Goal: Transaction & Acquisition: Purchase product/service

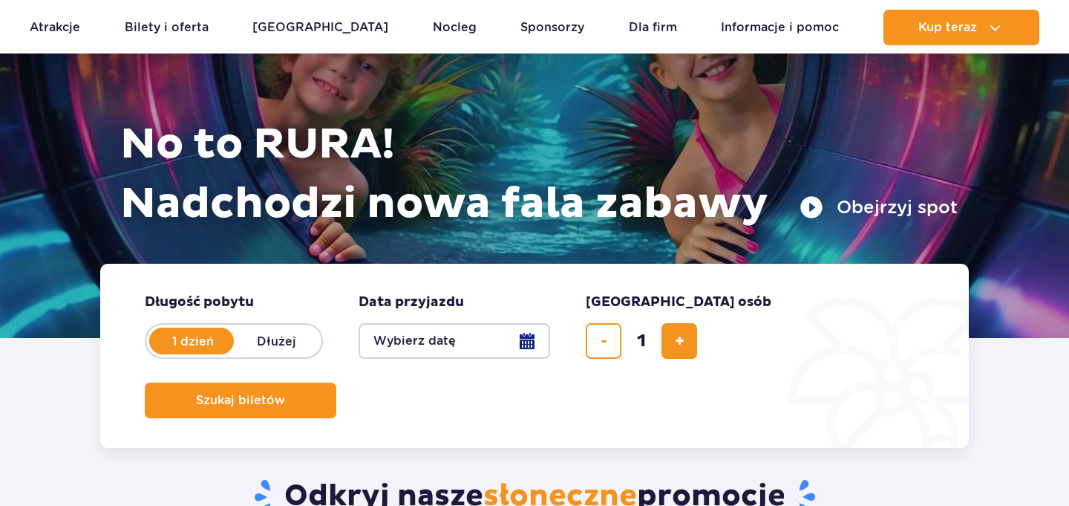
scroll to position [195, 0]
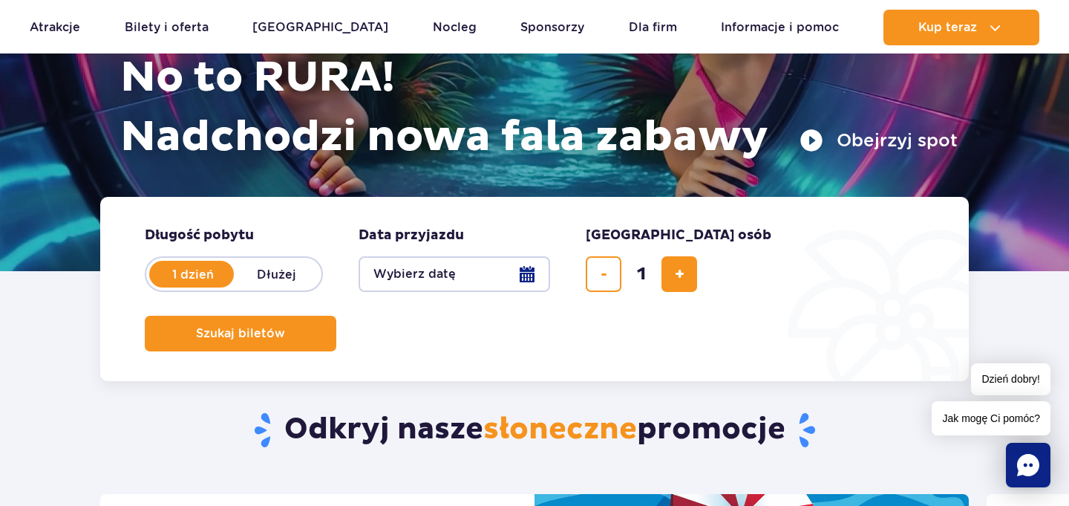
click at [477, 284] on button "Wybierz datę" at bounding box center [455, 274] width 192 height 36
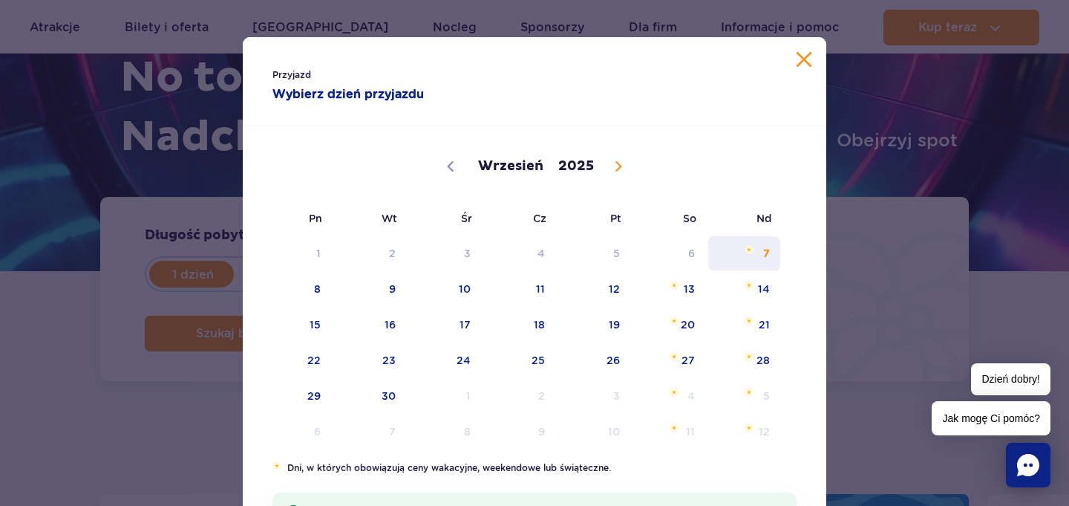
click at [743, 269] on span "7" at bounding box center [744, 253] width 75 height 34
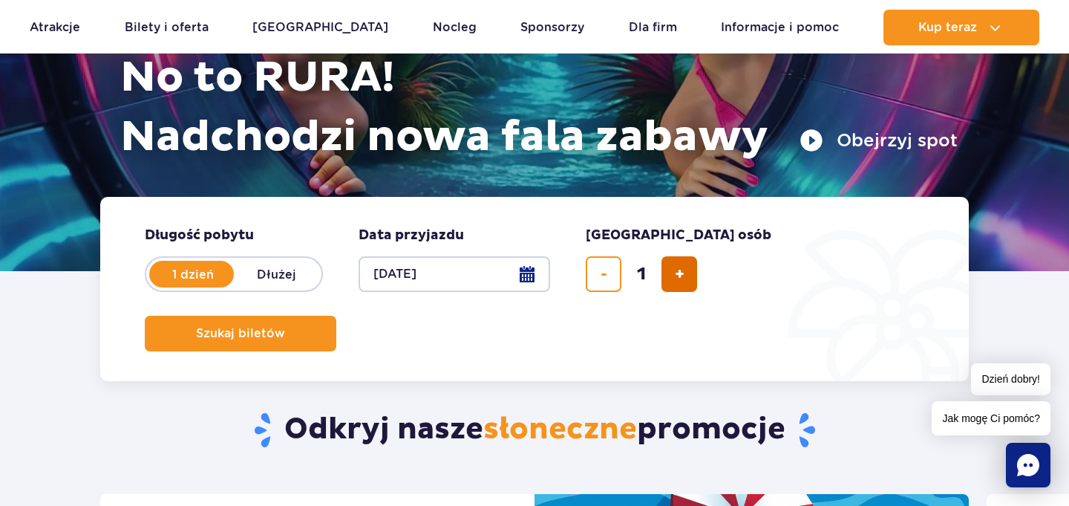
click at [679, 274] on span "dodaj bilet" at bounding box center [680, 274] width 10 height 0
type input "4"
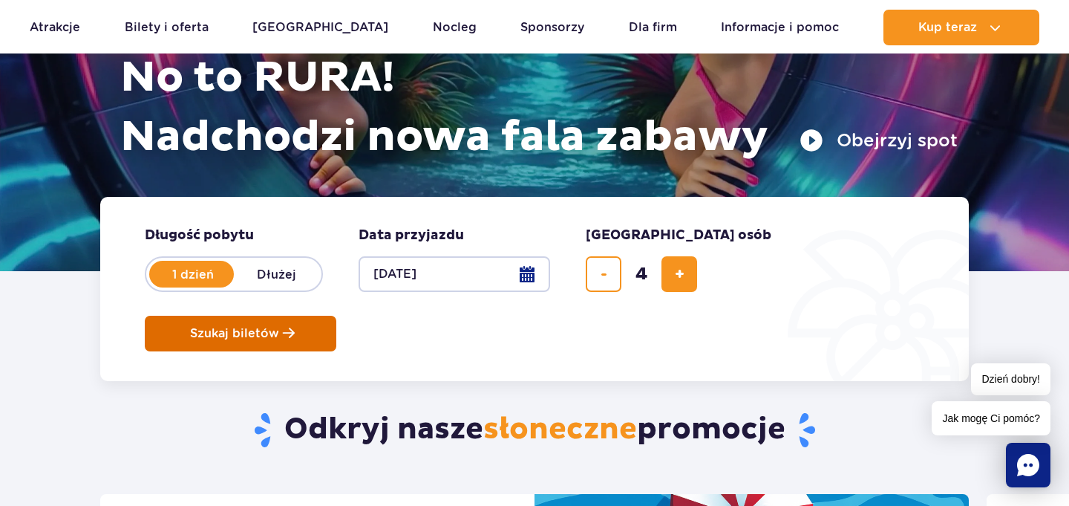
click at [279, 327] on span "Szukaj biletów" at bounding box center [234, 333] width 89 height 13
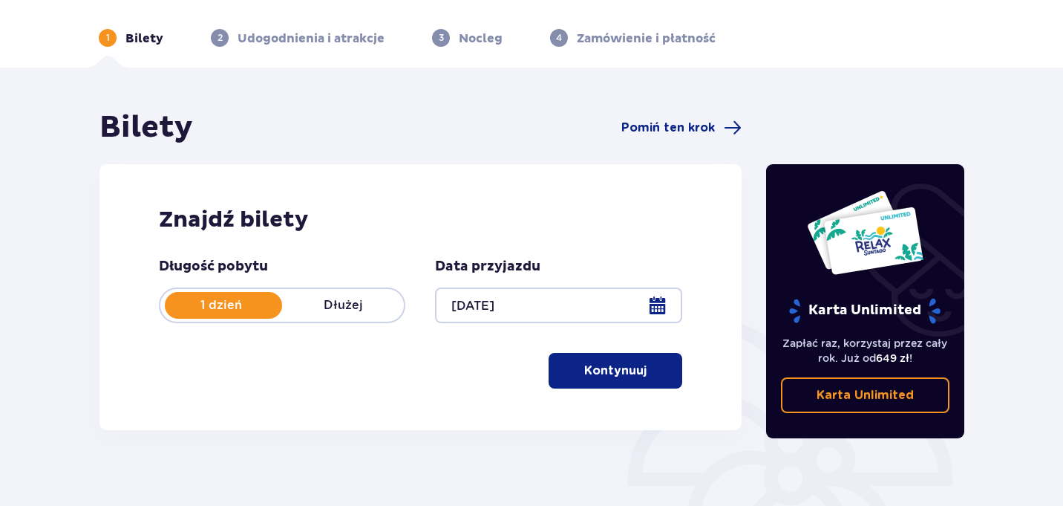
scroll to position [65, 0]
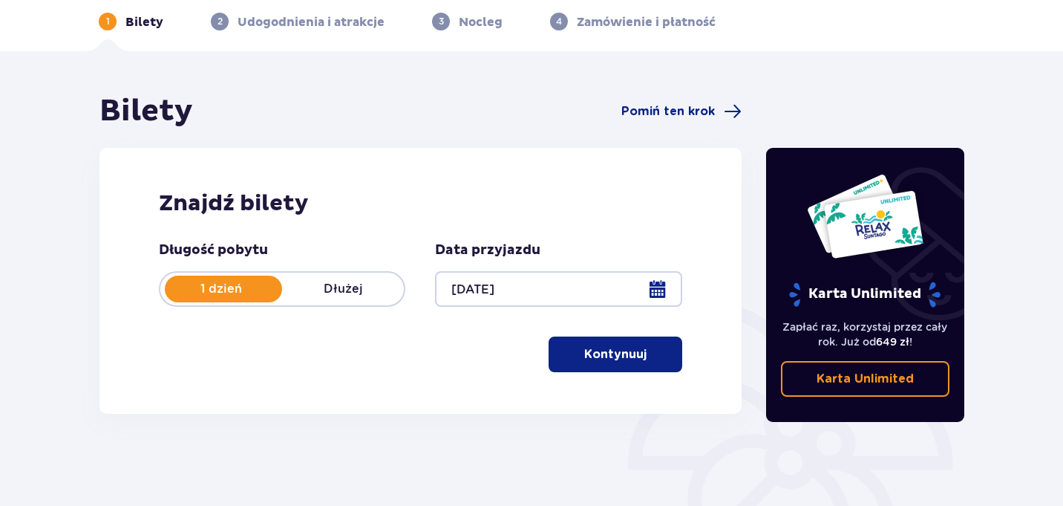
click at [601, 344] on button "Kontynuuj" at bounding box center [616, 354] width 134 height 36
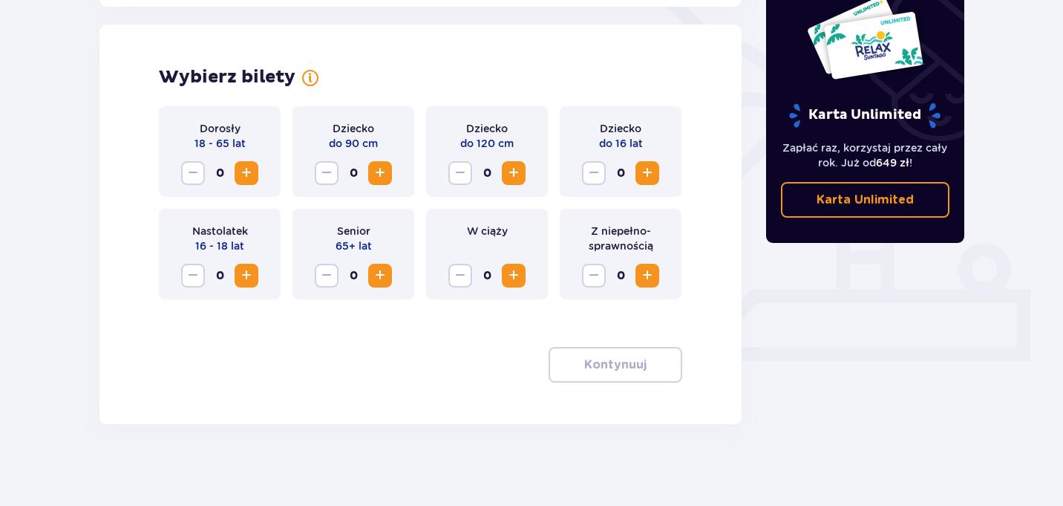
scroll to position [413, 0]
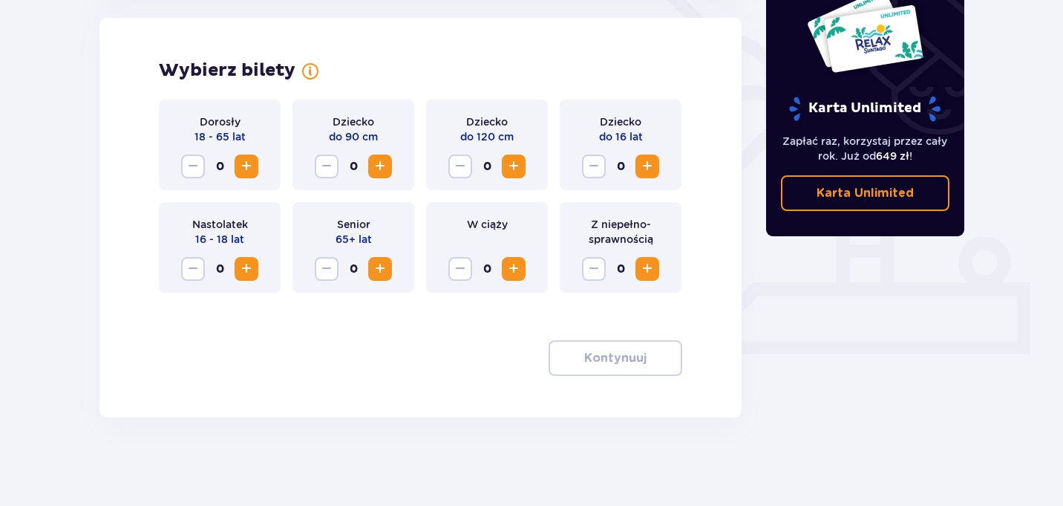
click at [245, 171] on span "Increase" at bounding box center [247, 166] width 18 height 18
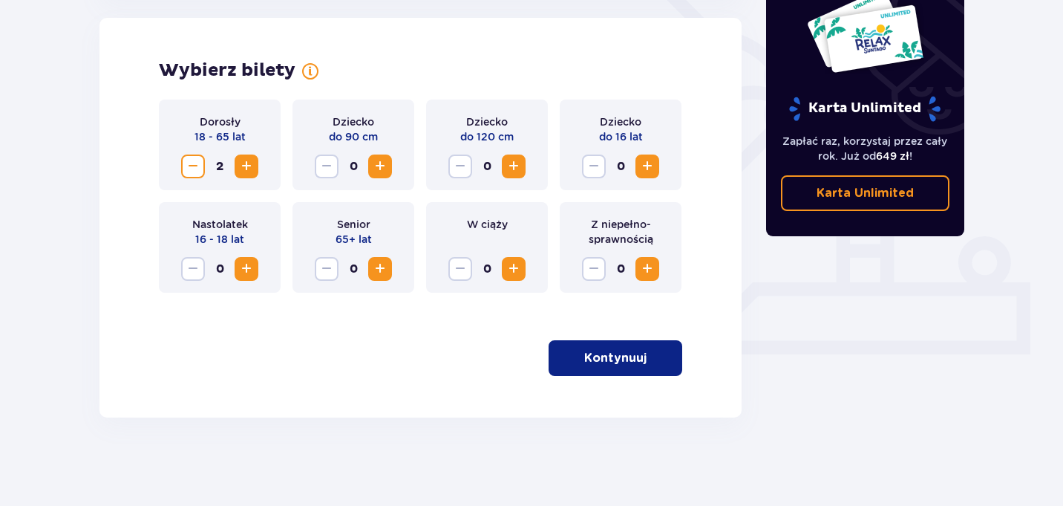
click at [650, 169] on span "Increase" at bounding box center [648, 166] width 18 height 18
click at [647, 368] on button "Kontynuuj" at bounding box center [616, 358] width 134 height 36
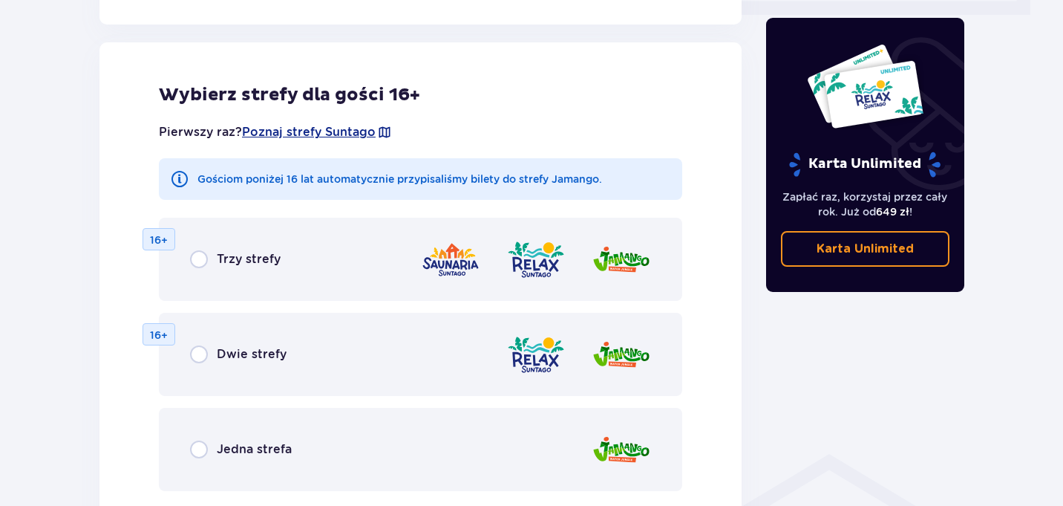
scroll to position [759, 0]
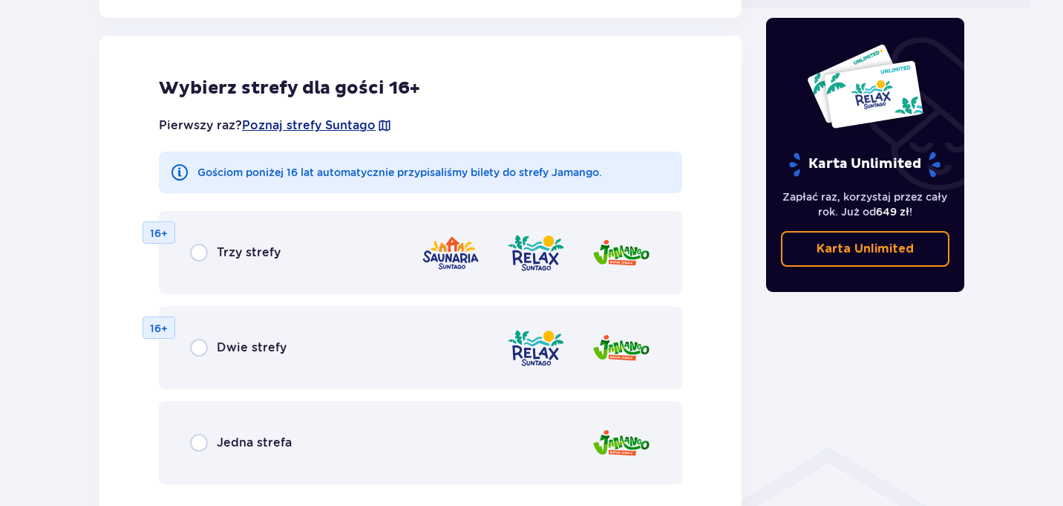
click at [284, 253] on div "Trzy strefy 16+" at bounding box center [421, 252] width 524 height 83
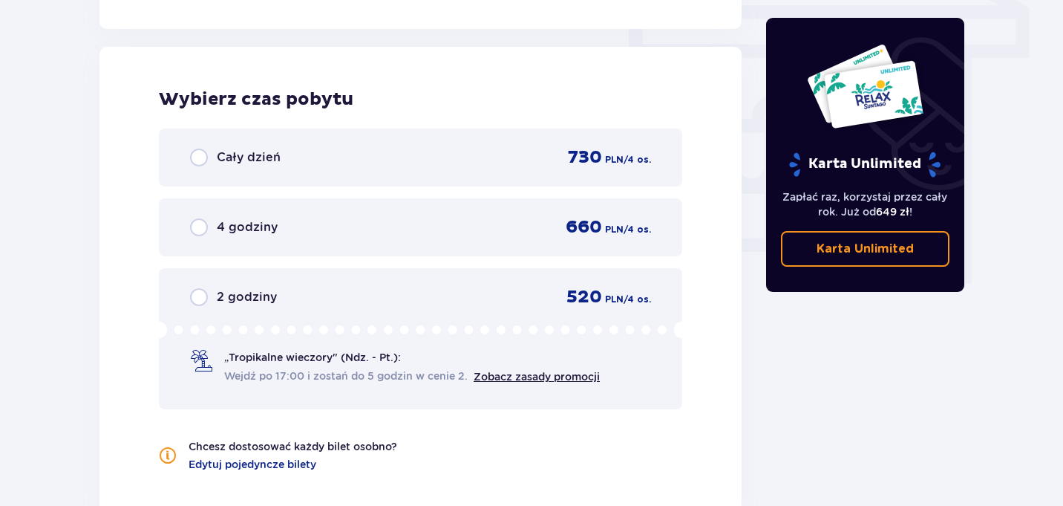
scroll to position [1329, 0]
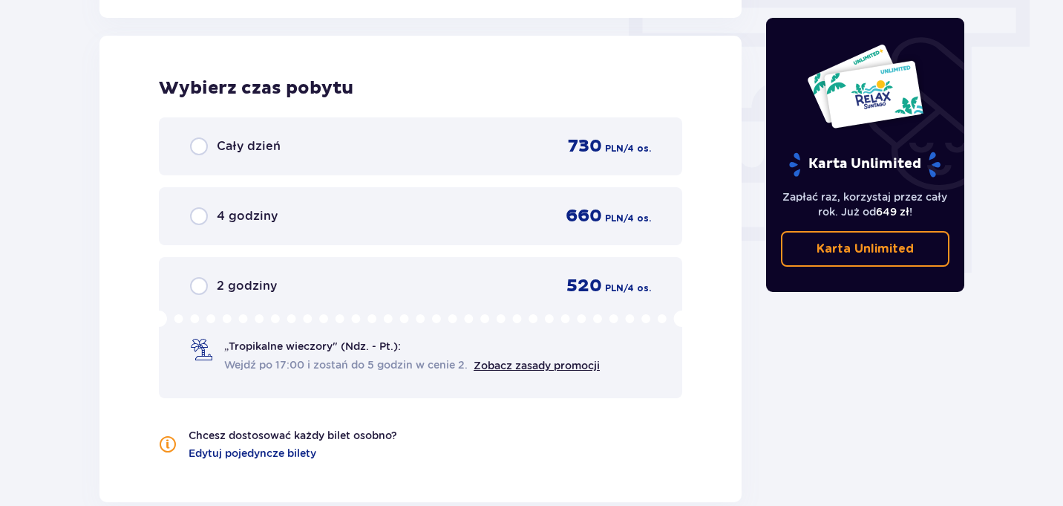
click at [388, 151] on div "Cały dzień 730 PLN / 4 os." at bounding box center [420, 146] width 461 height 22
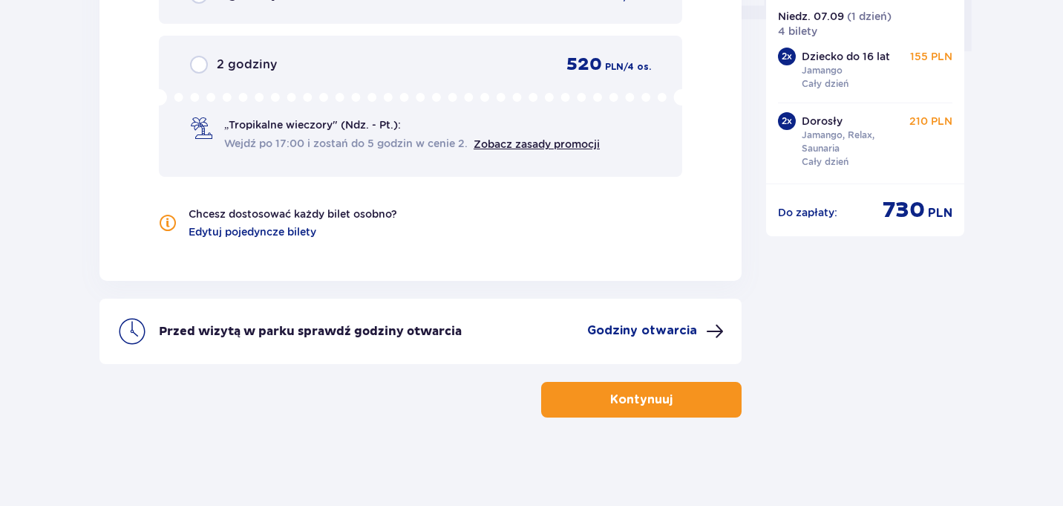
scroll to position [1551, 0]
click at [673, 400] on span "button" at bounding box center [676, 399] width 18 height 18
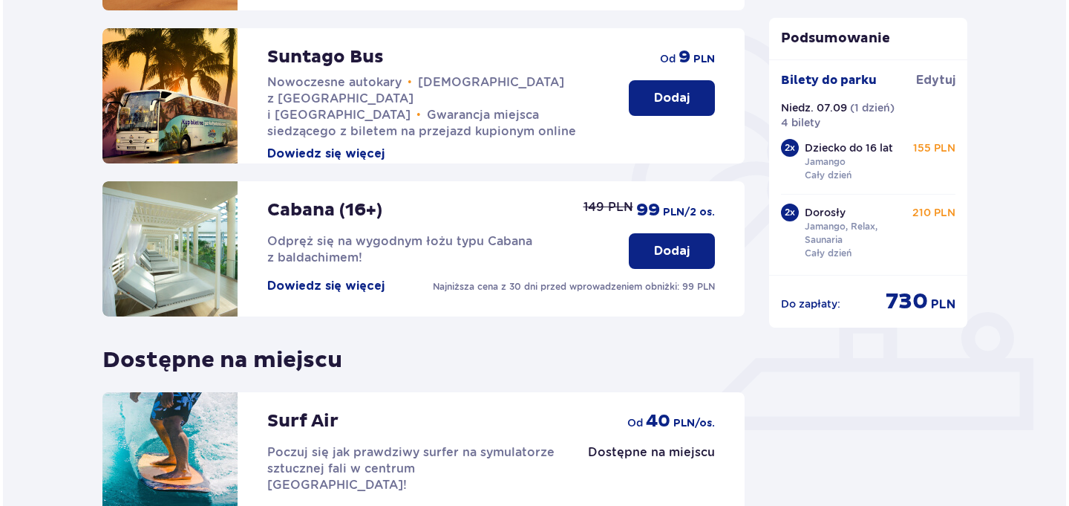
scroll to position [340, 0]
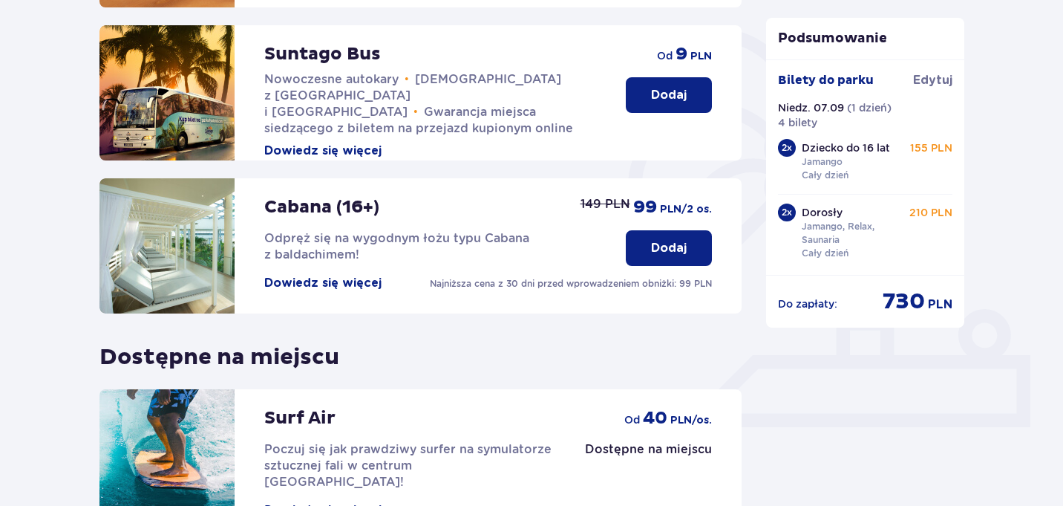
click at [325, 278] on button "Dowiedz się więcej" at bounding box center [322, 283] width 117 height 16
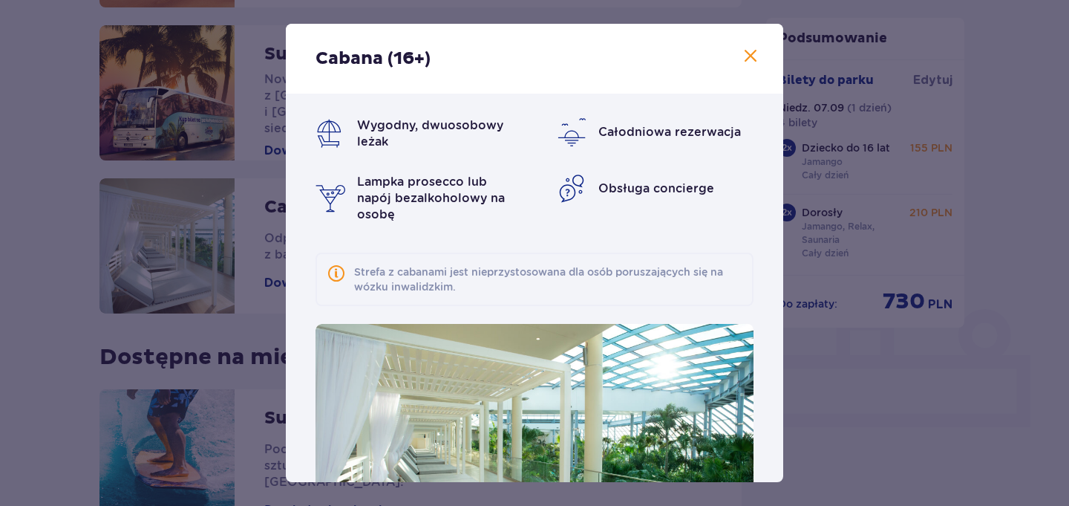
click at [746, 53] on span at bounding box center [751, 57] width 18 height 18
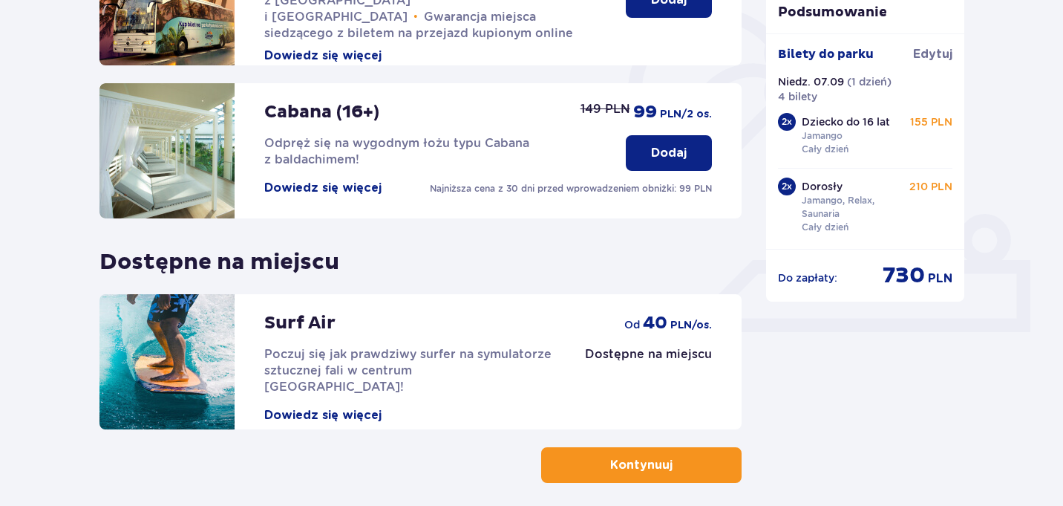
scroll to position [501, 0]
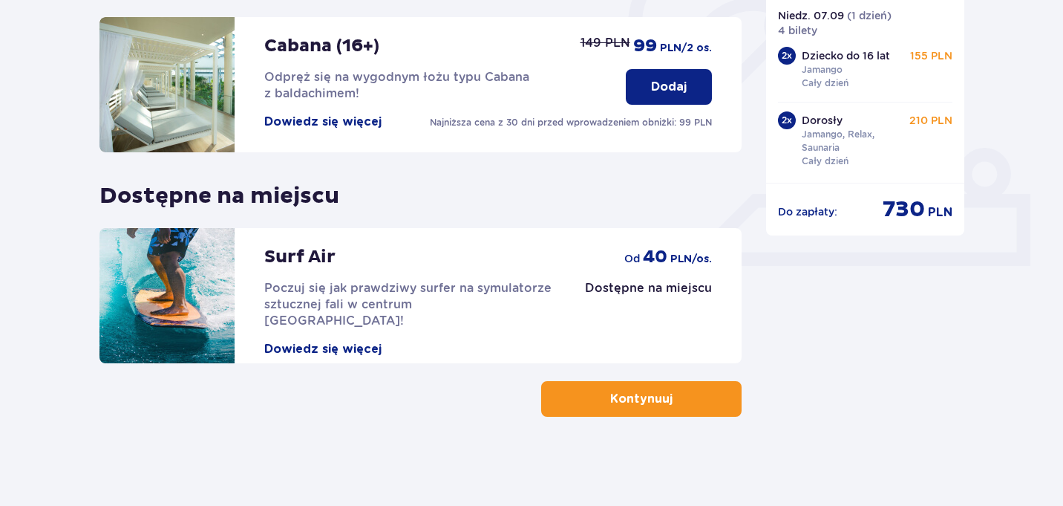
click at [671, 394] on span "button" at bounding box center [676, 399] width 18 height 18
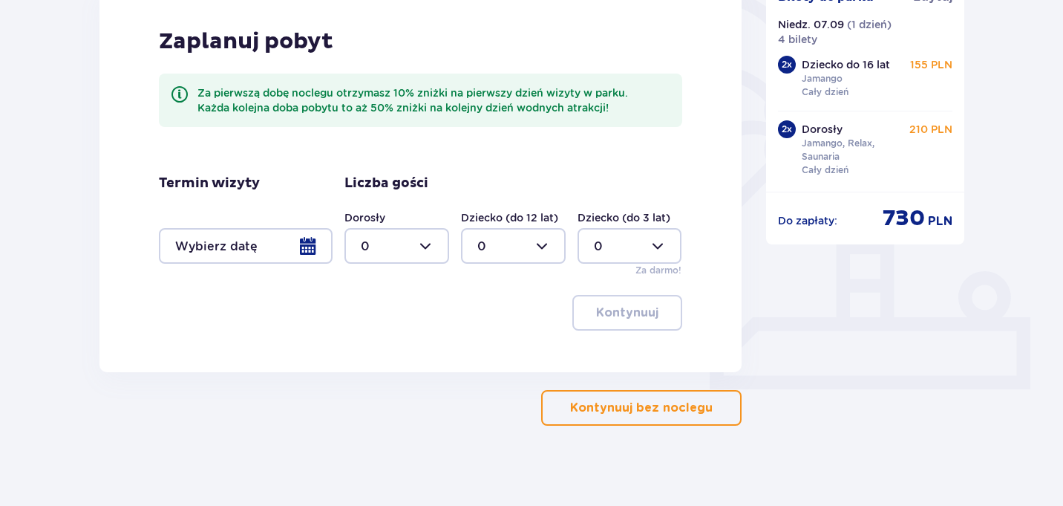
scroll to position [387, 0]
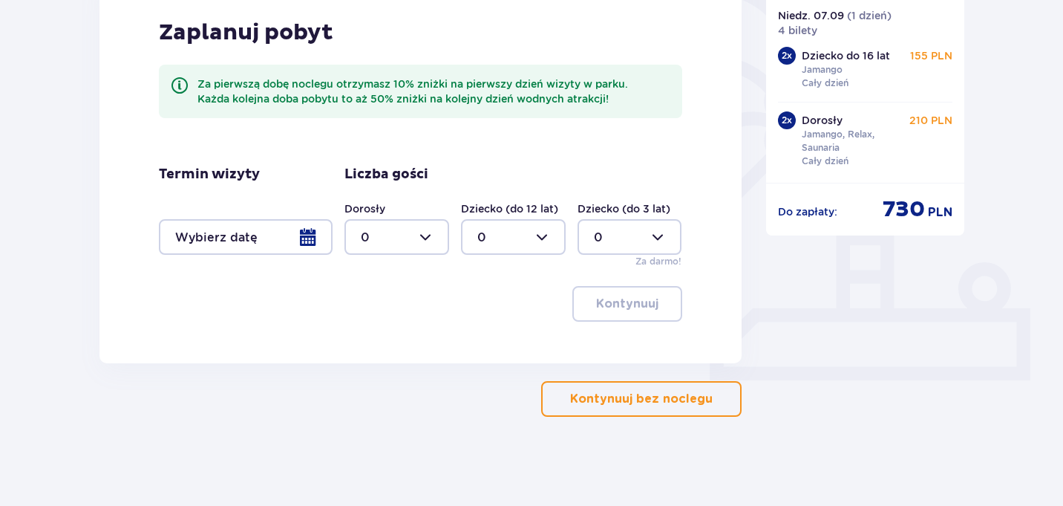
click at [281, 241] on div at bounding box center [246, 237] width 174 height 36
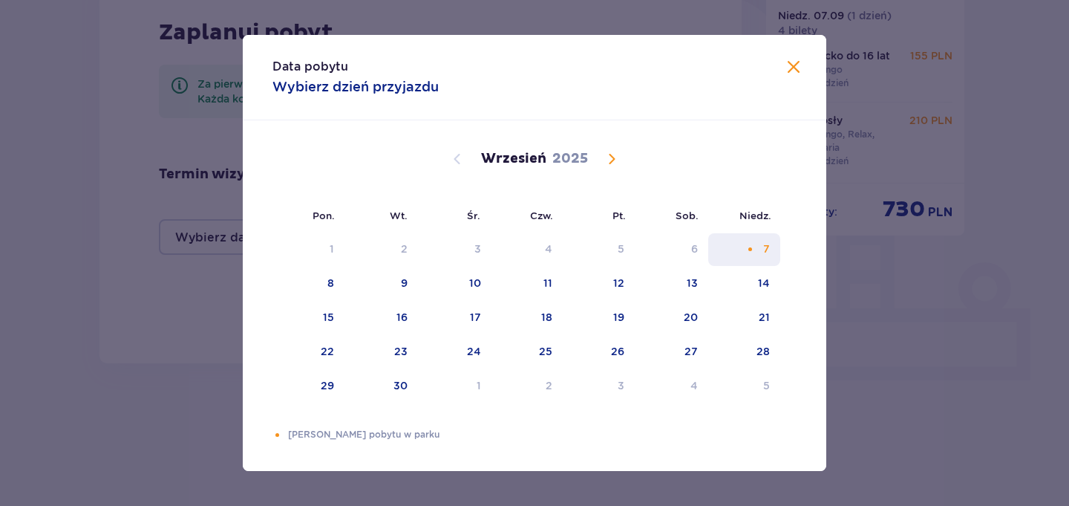
click at [766, 244] on div "7" at bounding box center [766, 248] width 7 height 15
click at [846, 358] on div "Data pobytu Wybierz dzień przyjazdu Pon. Wt. Śr. Czw. Pt. Sob. Niedz. Sierpień …" at bounding box center [534, 253] width 1069 height 506
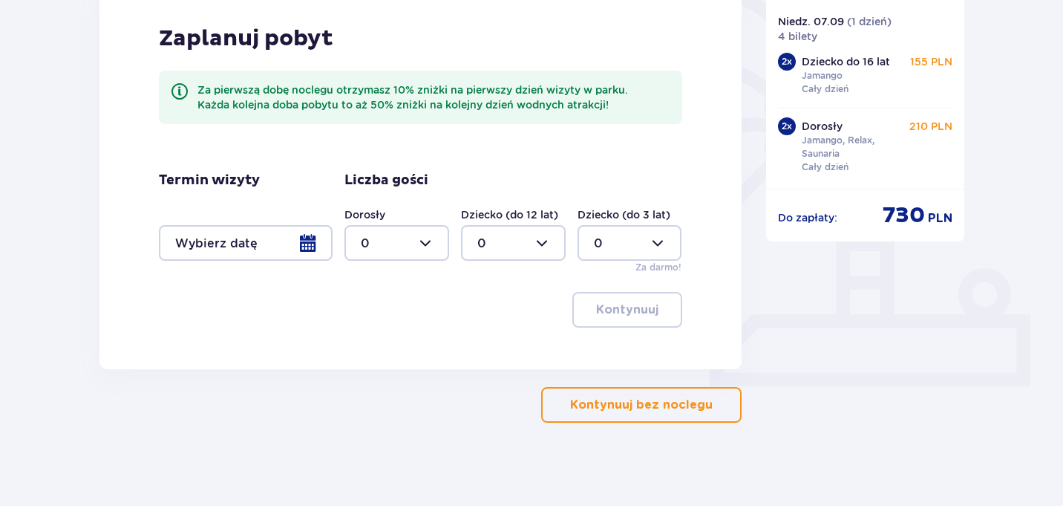
scroll to position [387, 0]
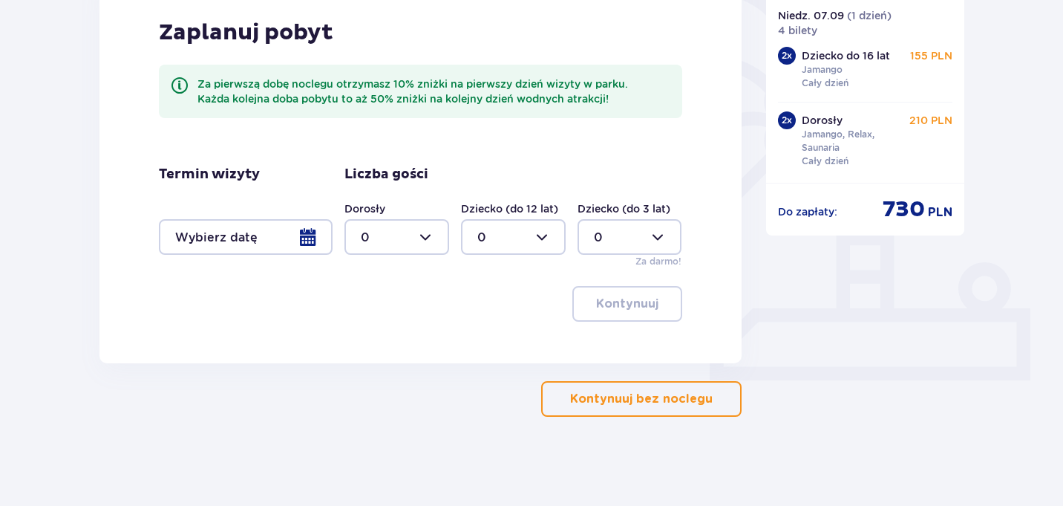
click at [628, 395] on p "Kontynuuj bez noclegu" at bounding box center [641, 399] width 143 height 16
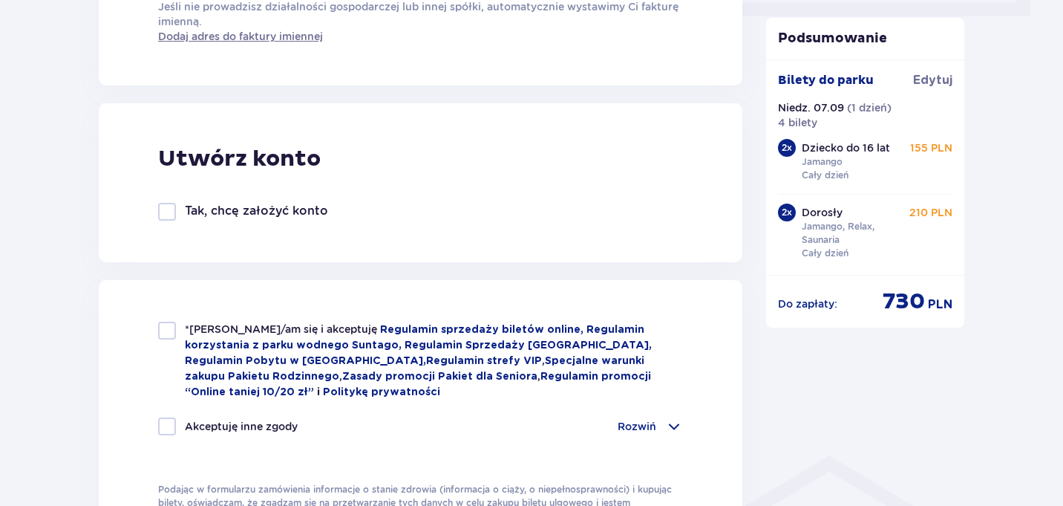
scroll to position [778, 0]
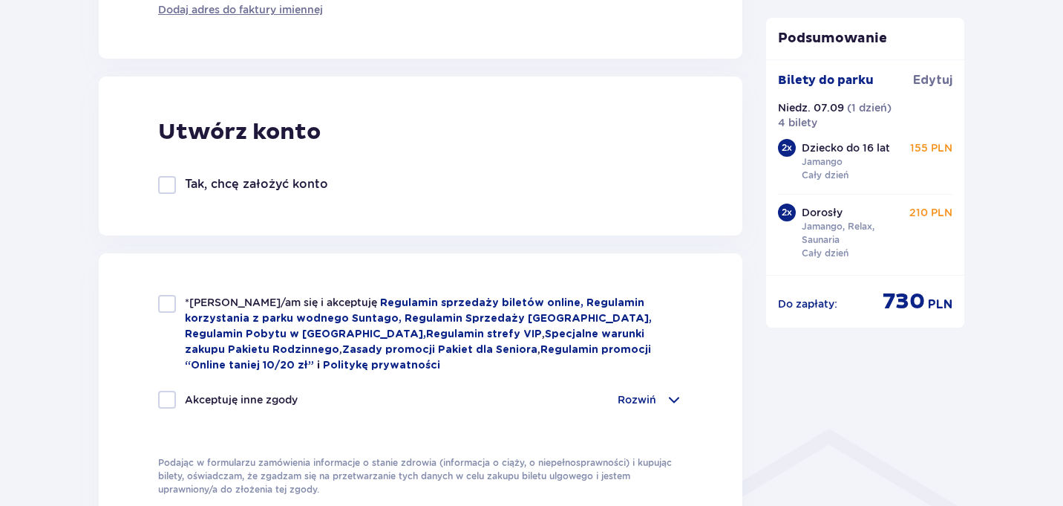
click at [213, 311] on p "*Zapoznałem/am się i akceptuję Regulamin sprzedaży biletów online, Regulamin ko…" at bounding box center [434, 334] width 498 height 78
click at [203, 302] on span "*Zapoznałem/am się i akceptuję" at bounding box center [282, 302] width 195 height 12
checkbox input "true"
click at [177, 189] on div "Tak, chcę założyć konto" at bounding box center [243, 185] width 170 height 18
checkbox input "true"
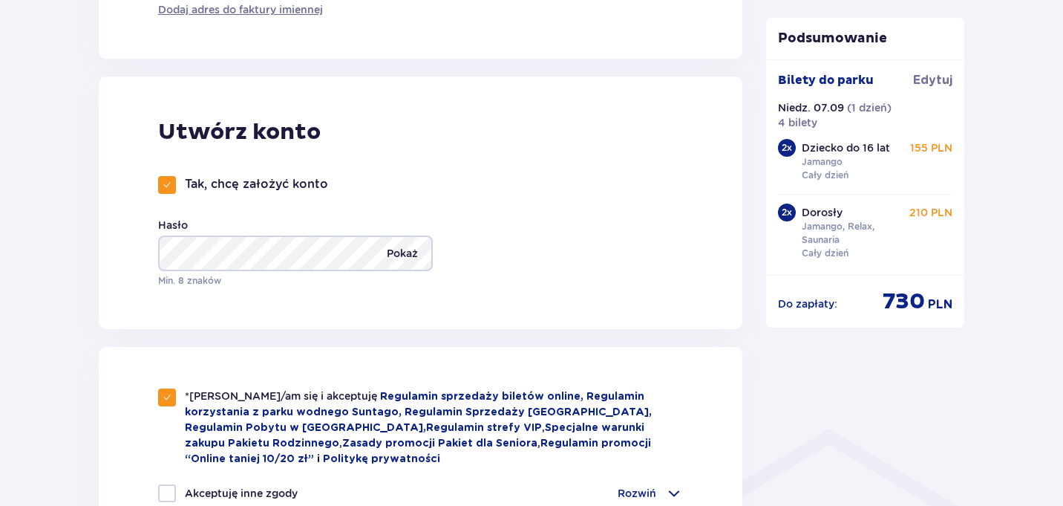
click at [394, 255] on p "Pokaż" at bounding box center [402, 253] width 31 height 36
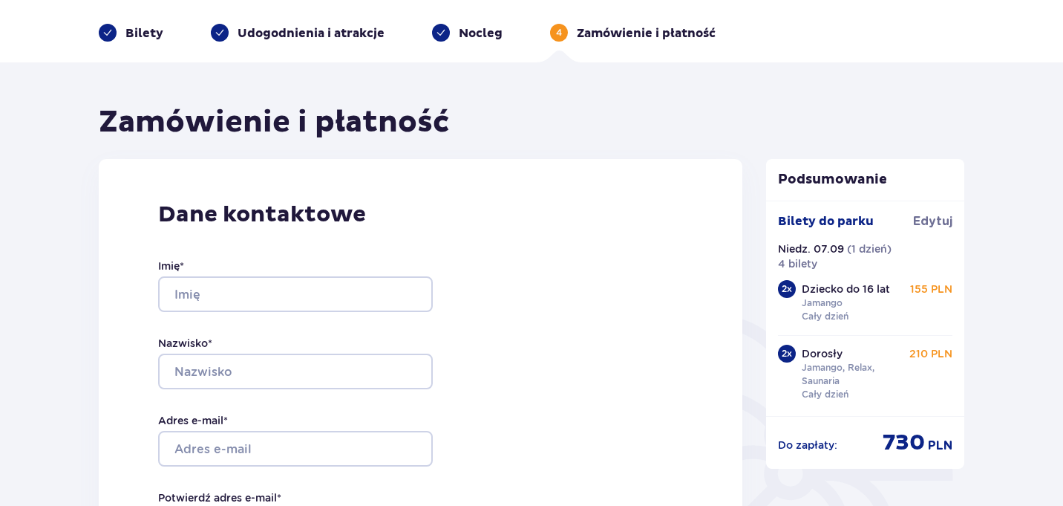
scroll to position [0, 0]
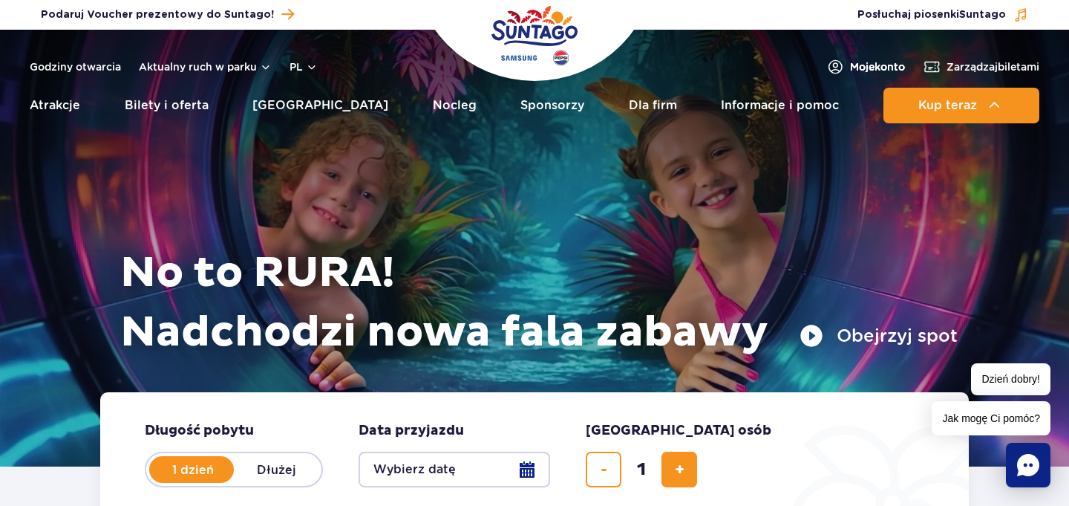
click at [880, 68] on span "Moje konto" at bounding box center [877, 66] width 55 height 15
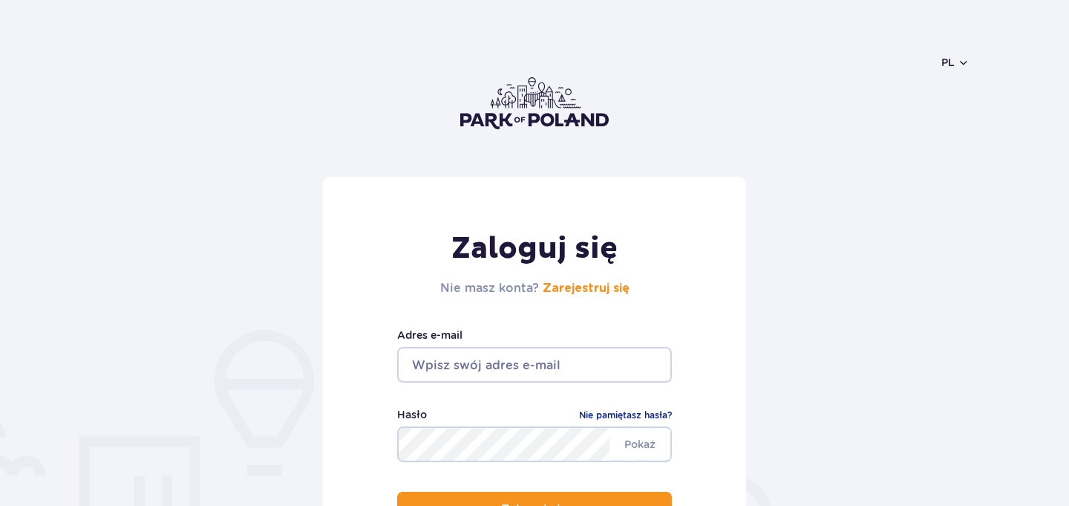
type input "adam.siemion@gmail.com"
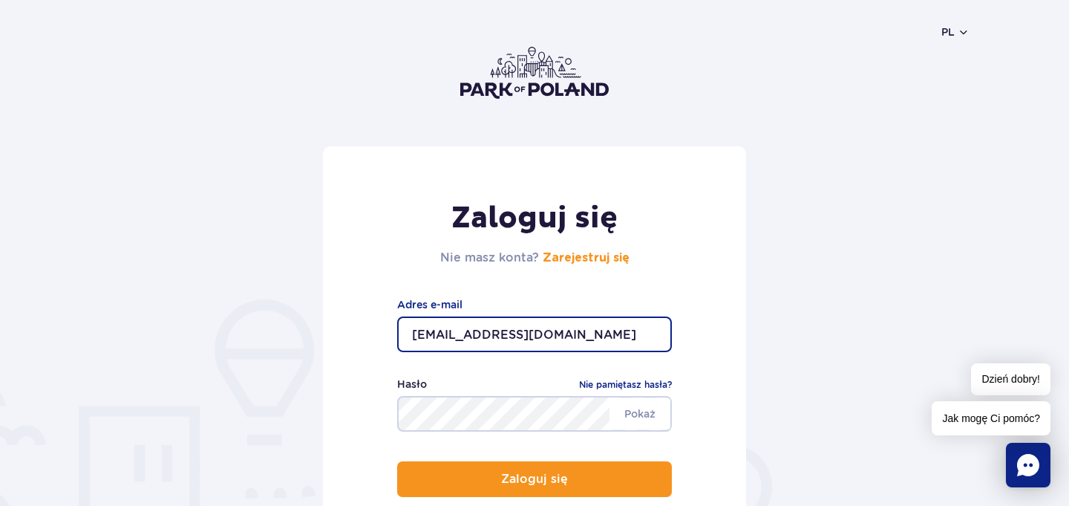
scroll to position [68, 0]
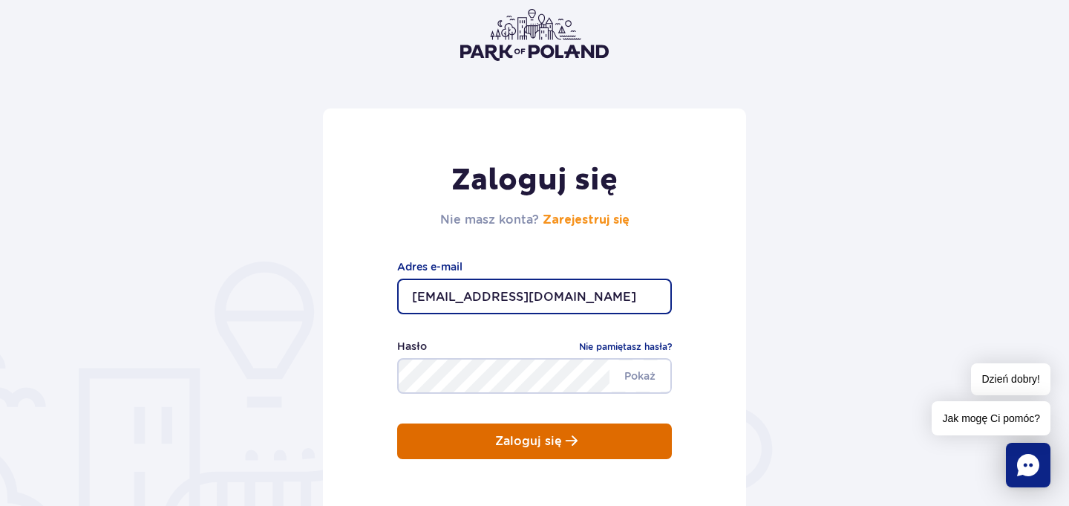
click at [524, 446] on p "Zaloguj się" at bounding box center [528, 440] width 67 height 13
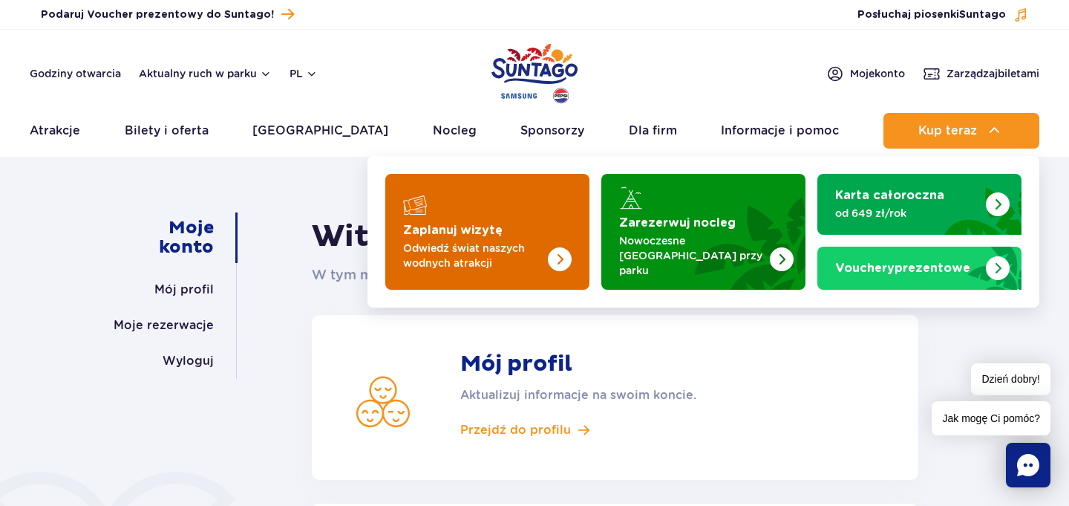
click at [513, 241] on p "Odwiedź świat naszych wodnych atrakcji" at bounding box center [475, 256] width 145 height 30
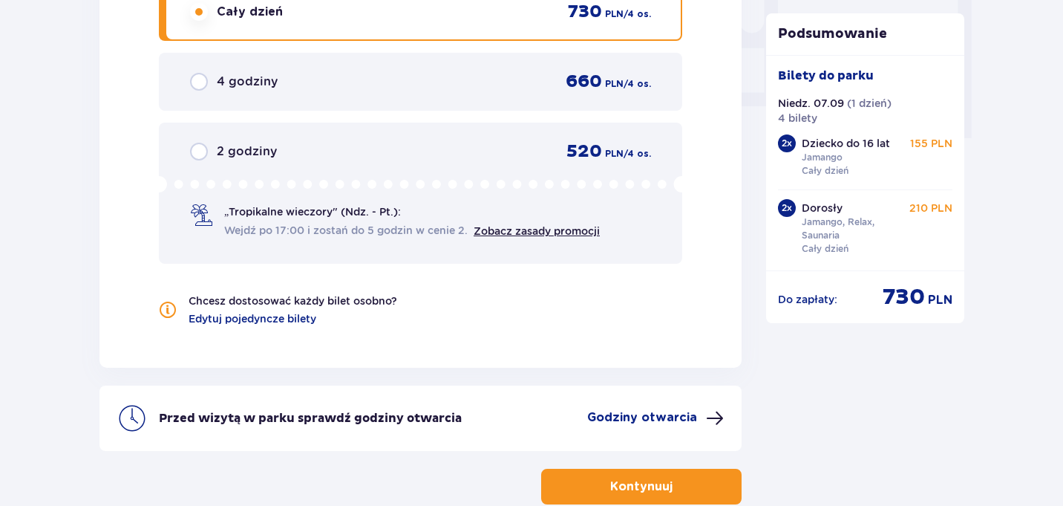
scroll to position [1551, 0]
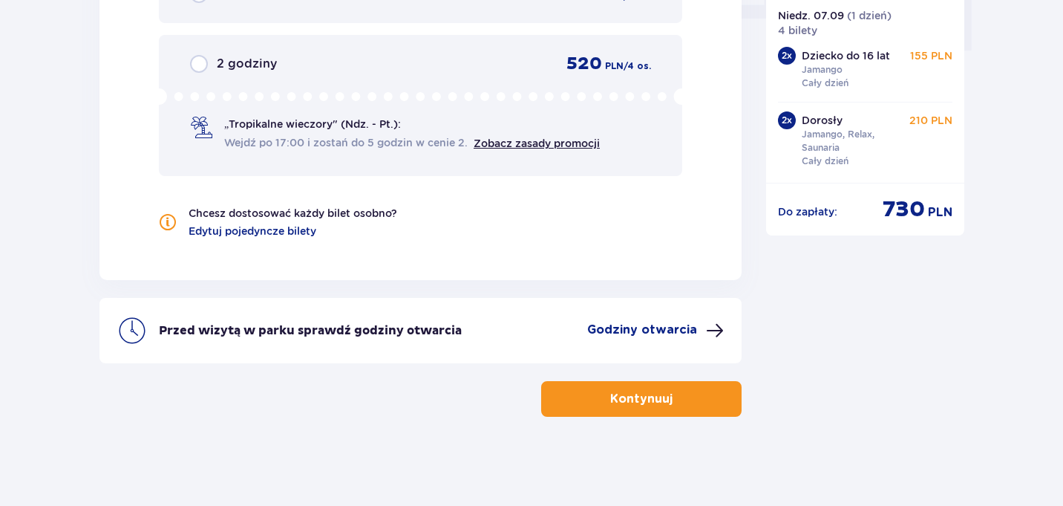
click at [667, 406] on span "button" at bounding box center [676, 399] width 18 height 18
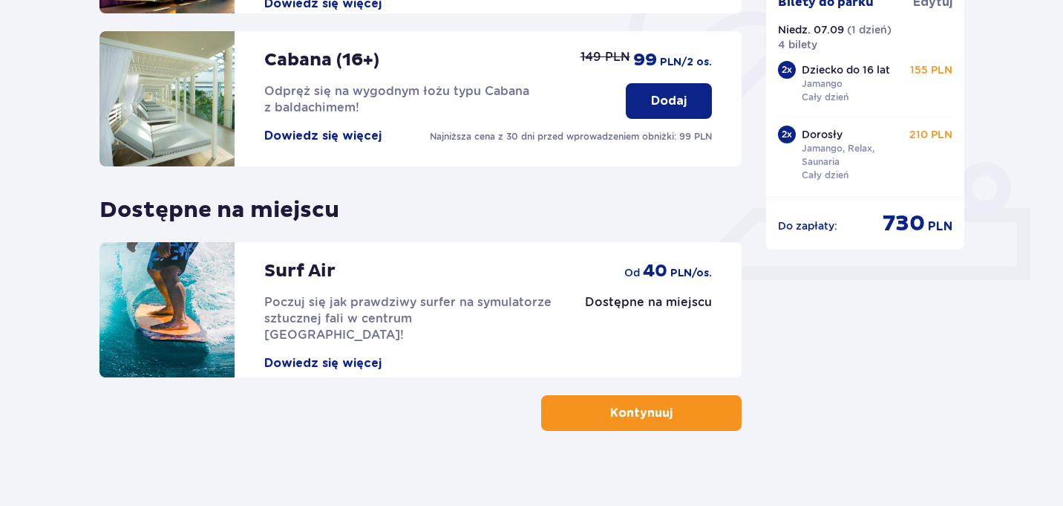
scroll to position [501, 0]
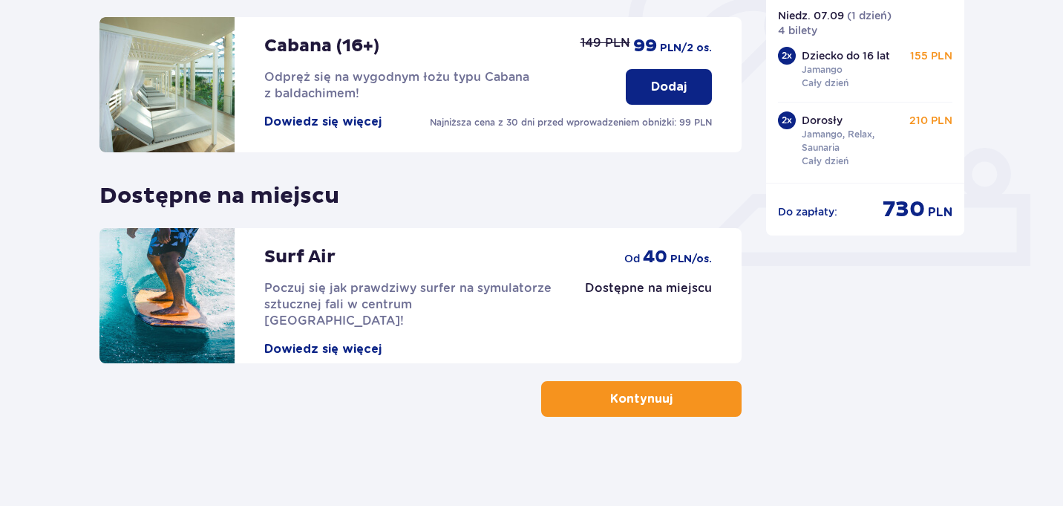
click at [690, 398] on button "Kontynuuj" at bounding box center [641, 399] width 201 height 36
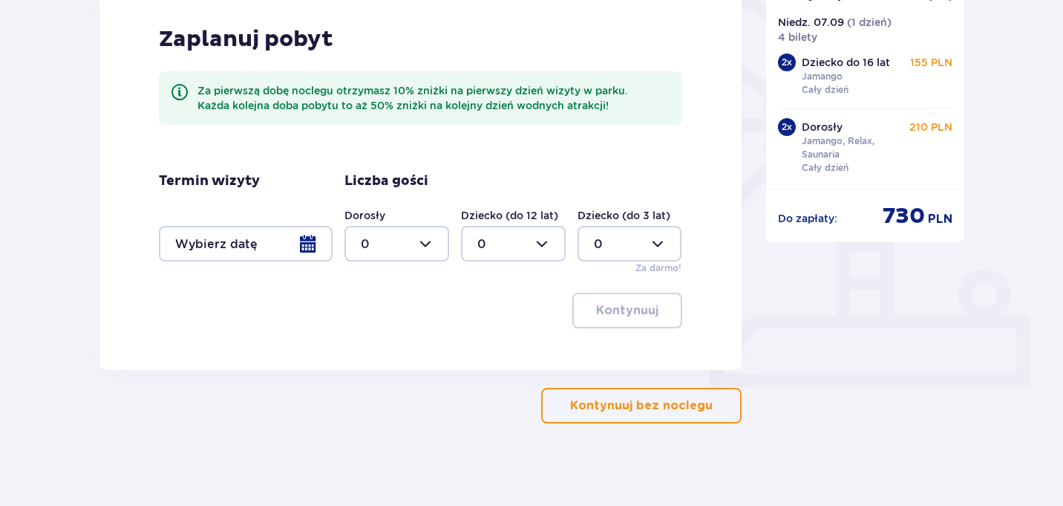
scroll to position [387, 0]
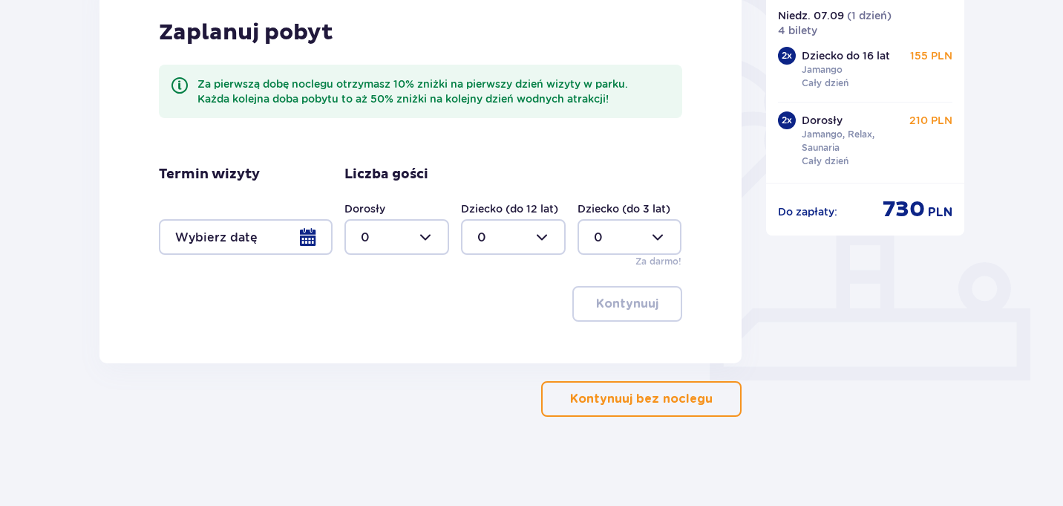
click at [690, 402] on p "Kontynuuj bez noclegu" at bounding box center [641, 399] width 143 height 16
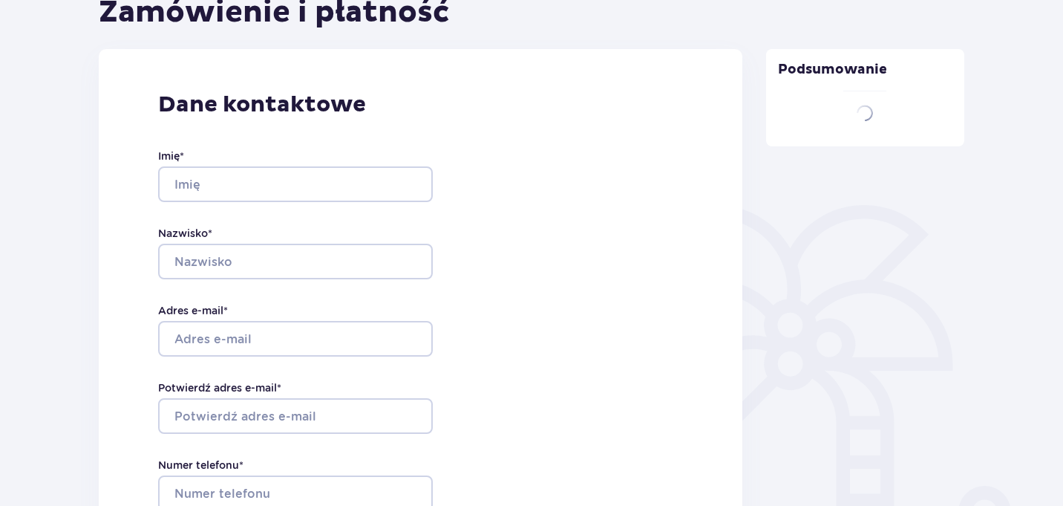
type input "Adam"
type input "Siemion"
type input "[EMAIL_ADDRESS][DOMAIN_NAME]"
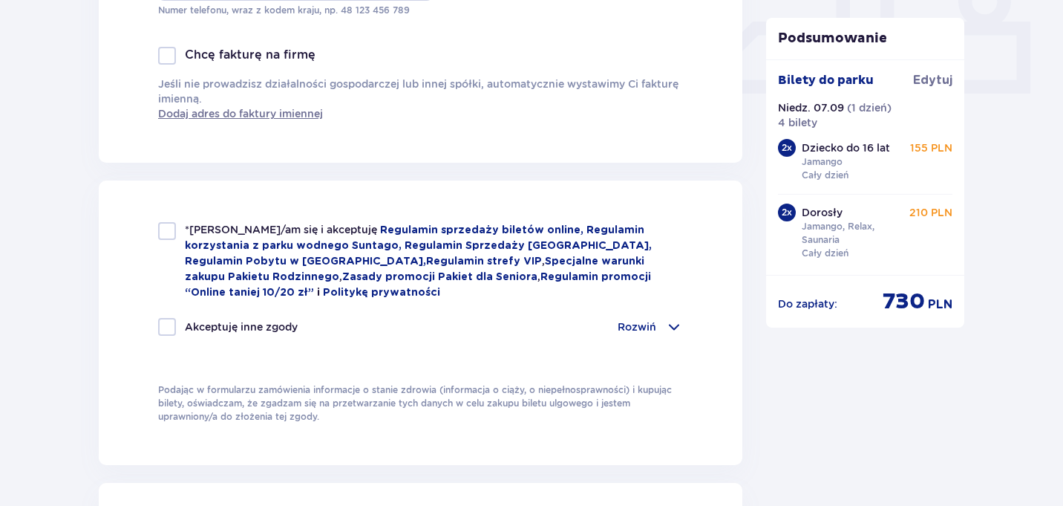
scroll to position [683, 0]
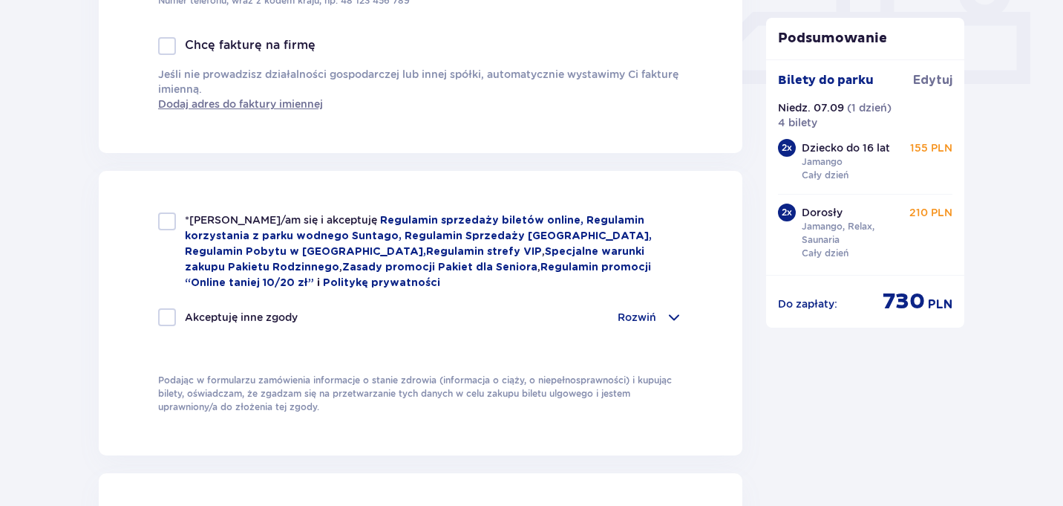
click at [185, 221] on span "*Zapoznałem/am się i akceptuję" at bounding box center [282, 220] width 195 height 12
checkbox input "true"
click at [653, 307] on div "*Zapoznałem/am się i akceptuję Regulamin sprzedaży biletów online, Regulamin ko…" at bounding box center [420, 277] width 525 height 131
click at [655, 312] on p "Rozwiń" at bounding box center [637, 317] width 39 height 15
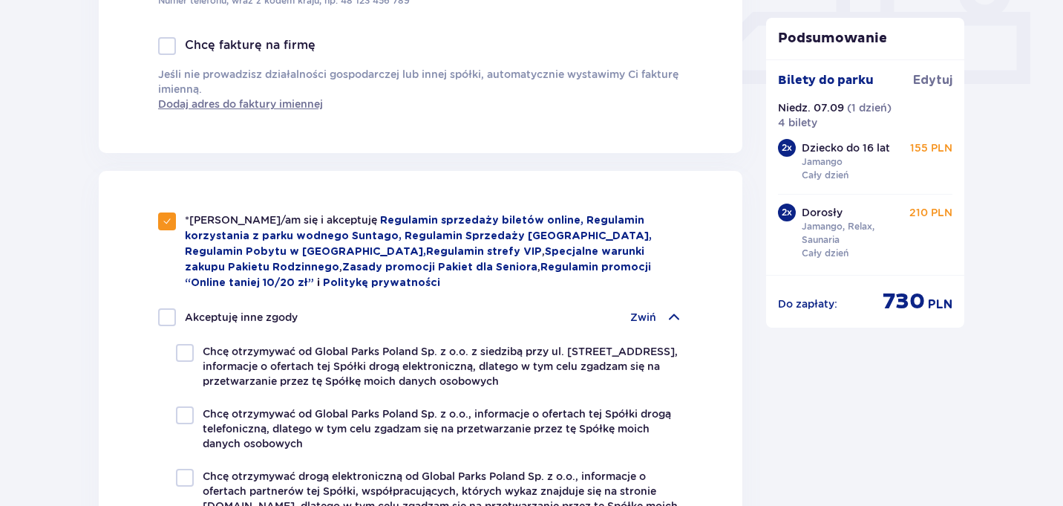
click at [659, 322] on div "Zwiń" at bounding box center [656, 317] width 53 height 18
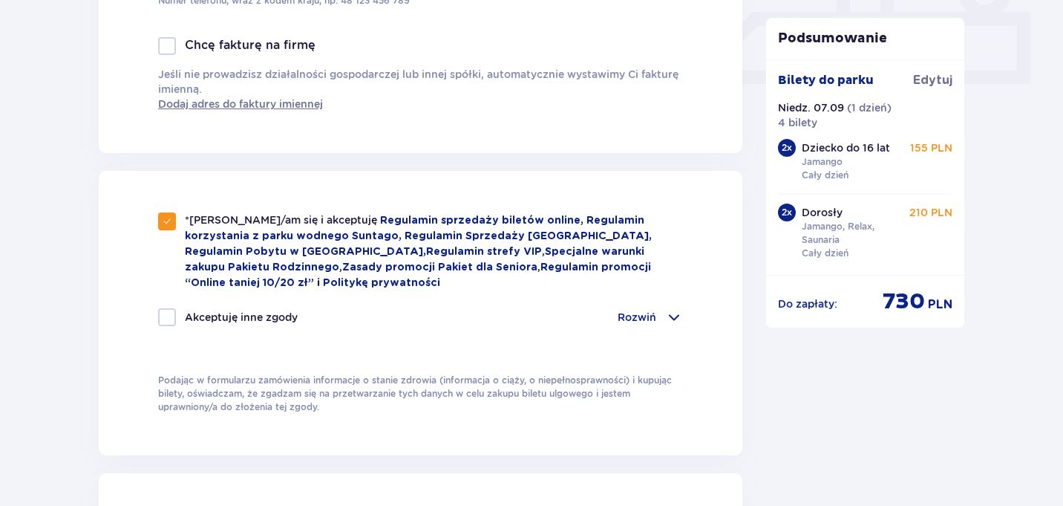
click at [659, 322] on div "Rozwiń" at bounding box center [650, 317] width 65 height 18
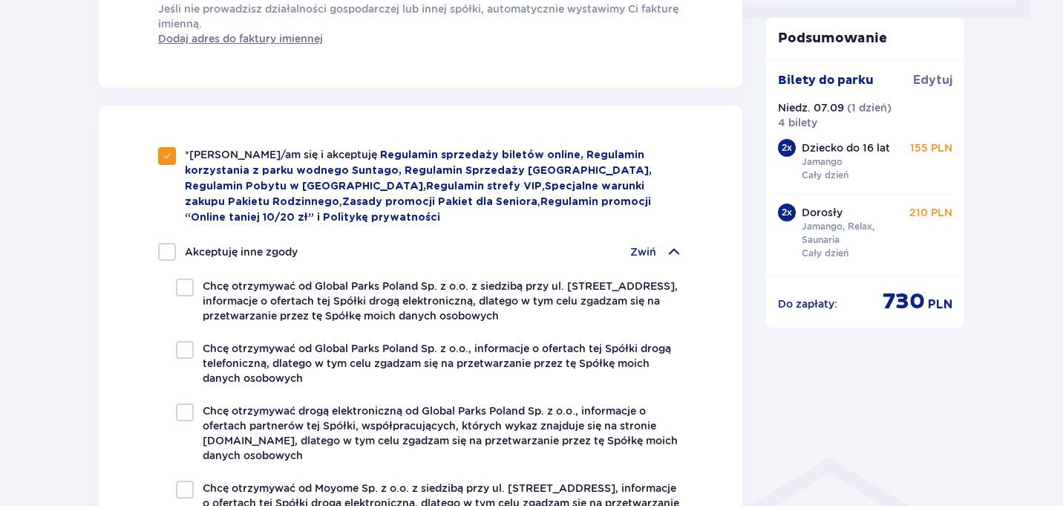
scroll to position [750, 0]
click at [446, 296] on p "Chcę otrzymywać od Global Parks Poland Sp. z o.o. z siedzibą przy ul. Fosa 41/1…" at bounding box center [443, 299] width 480 height 45
checkbox input "true"
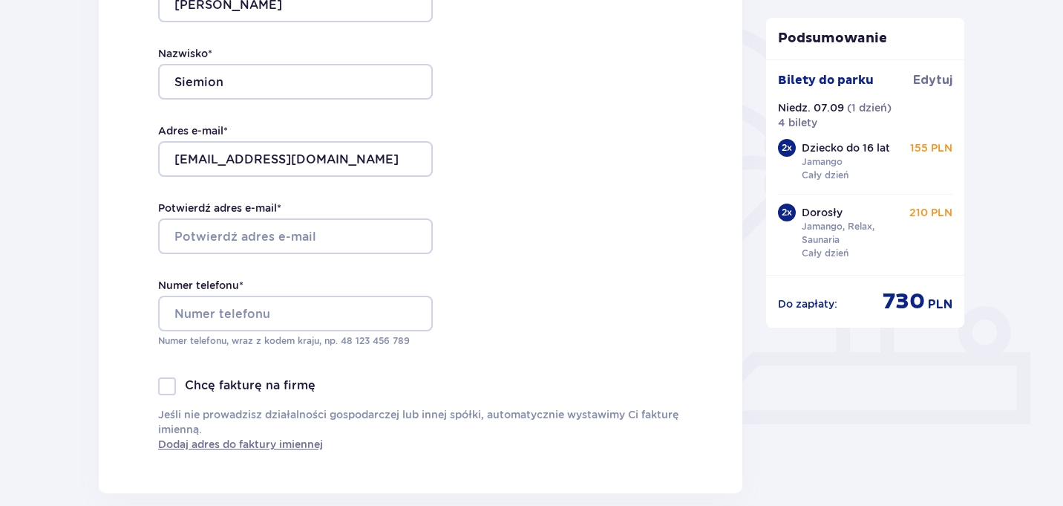
scroll to position [351, 0]
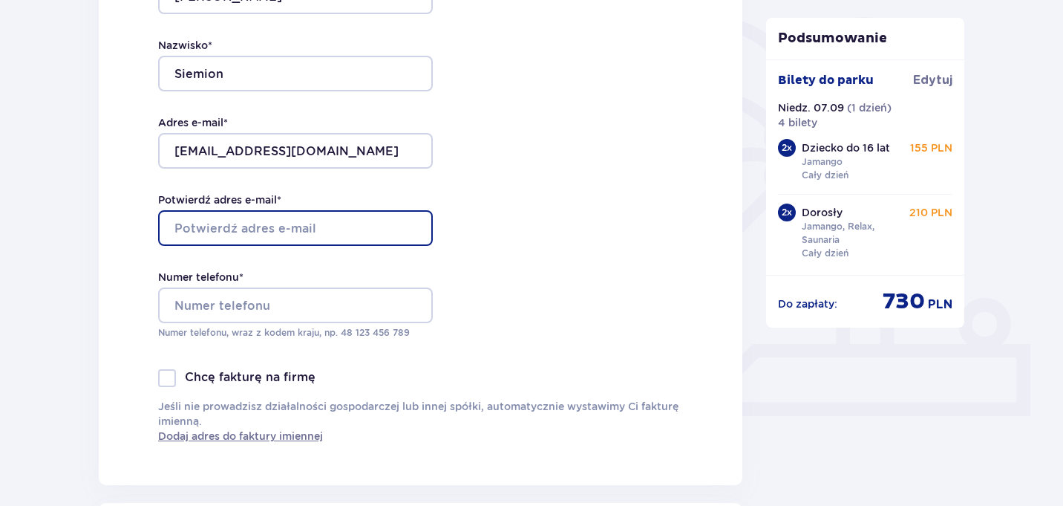
click at [368, 221] on input "Potwierdź adres e-mail *" at bounding box center [295, 228] width 275 height 36
type input "[EMAIL_ADDRESS][DOMAIN_NAME]"
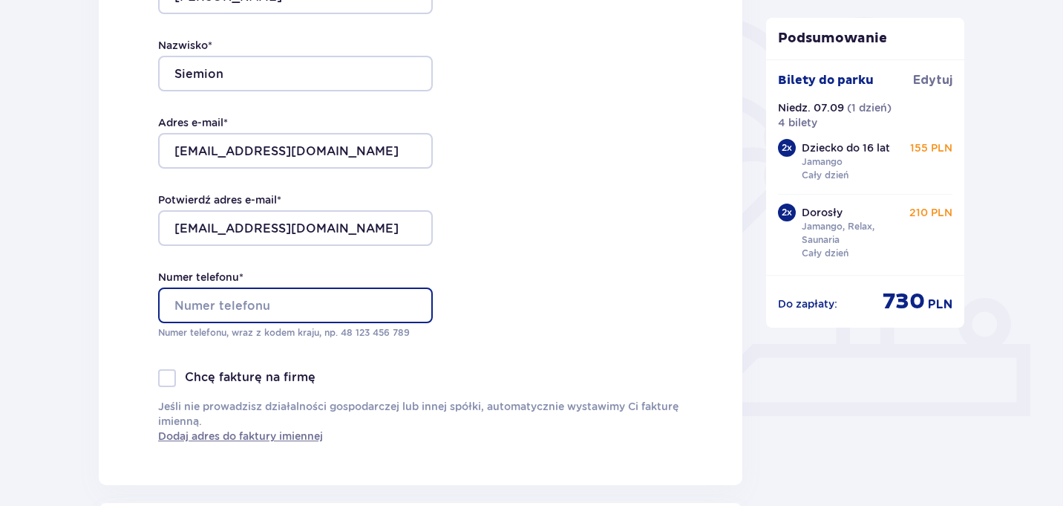
type input "501519587"
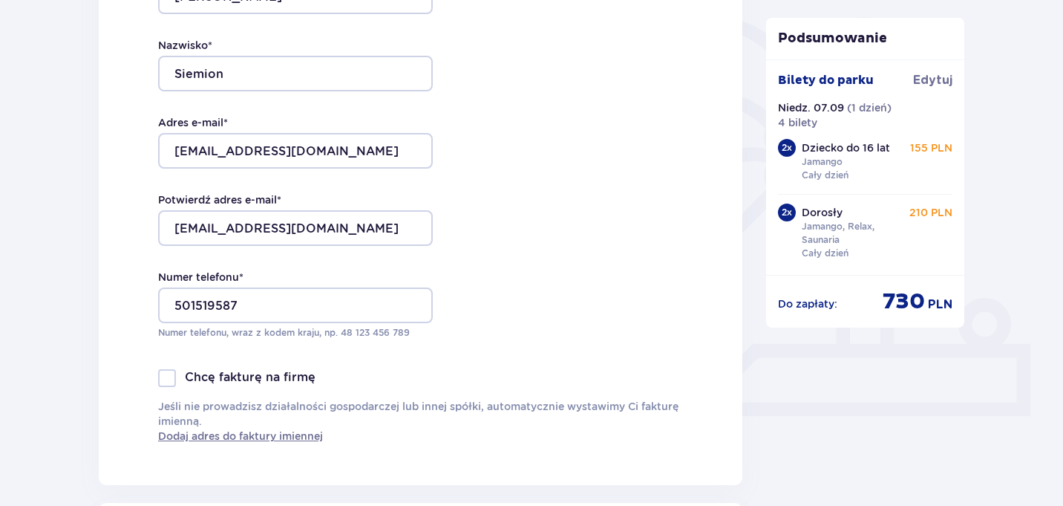
click at [527, 238] on div "Dane kontaktowe Imię * Adam Nazwisko * Siemion Adres e-mail * adam.siemion@gmai…" at bounding box center [421, 173] width 644 height 624
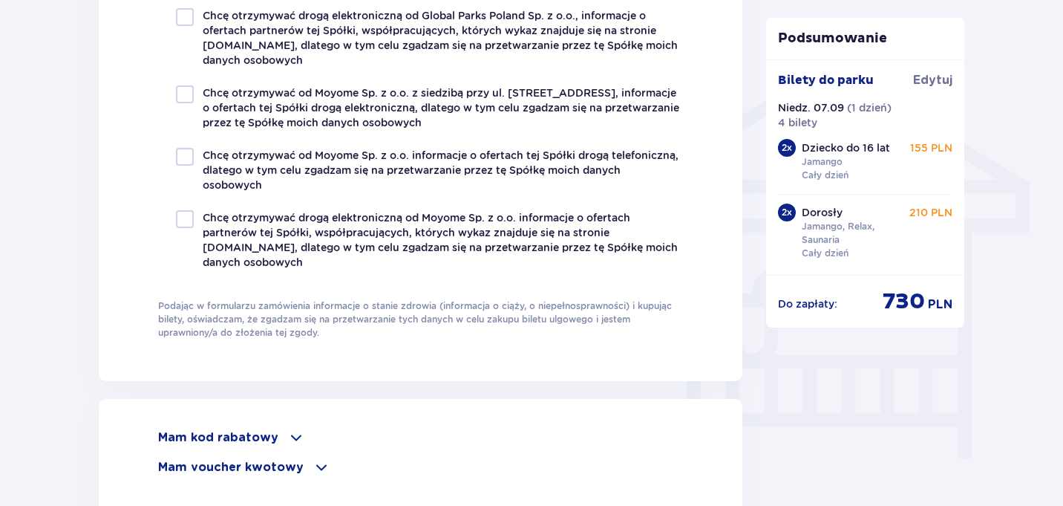
scroll to position [1432, 0]
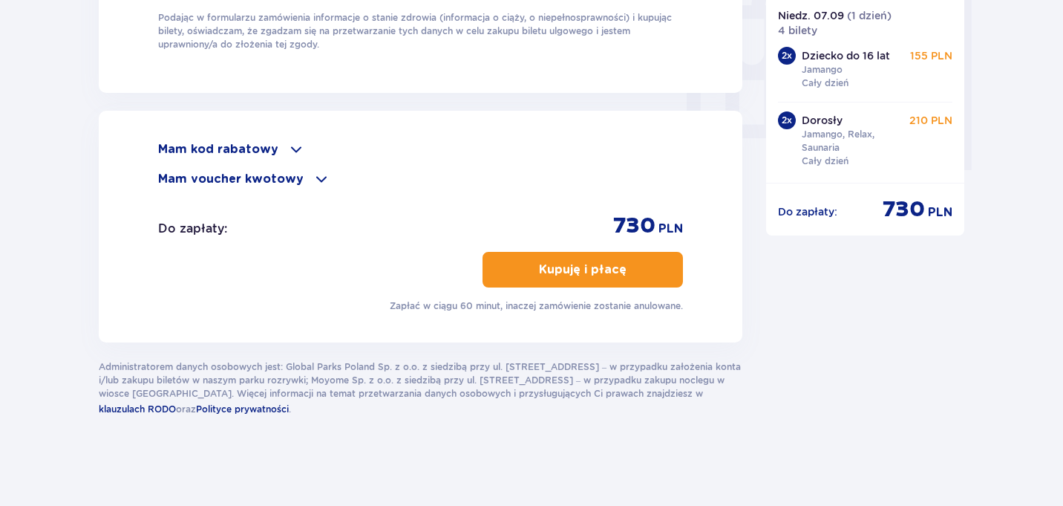
click at [553, 264] on p "Kupuję i płacę" at bounding box center [583, 269] width 88 height 16
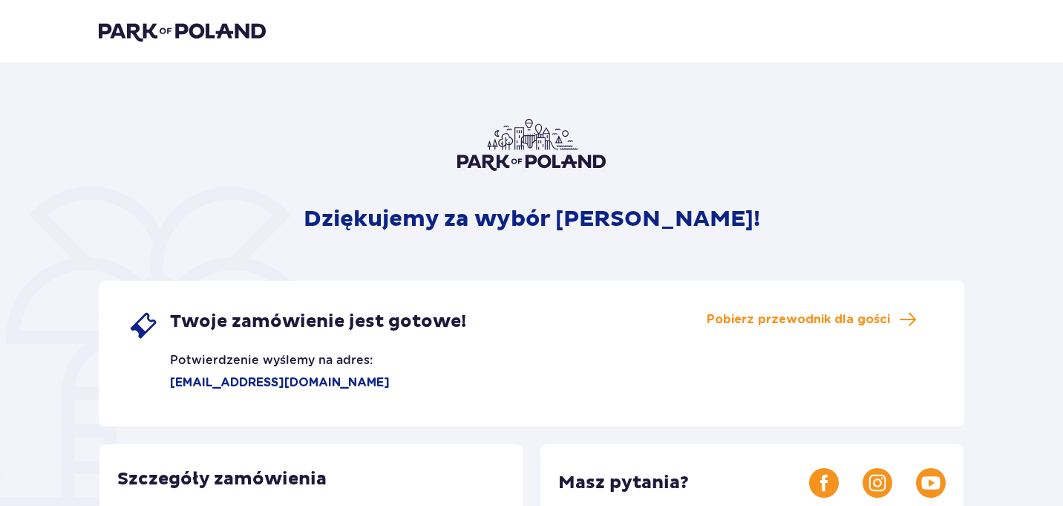
click at [674, 221] on p "Dziękujemy za wybór [PERSON_NAME]!" at bounding box center [532, 219] width 457 height 28
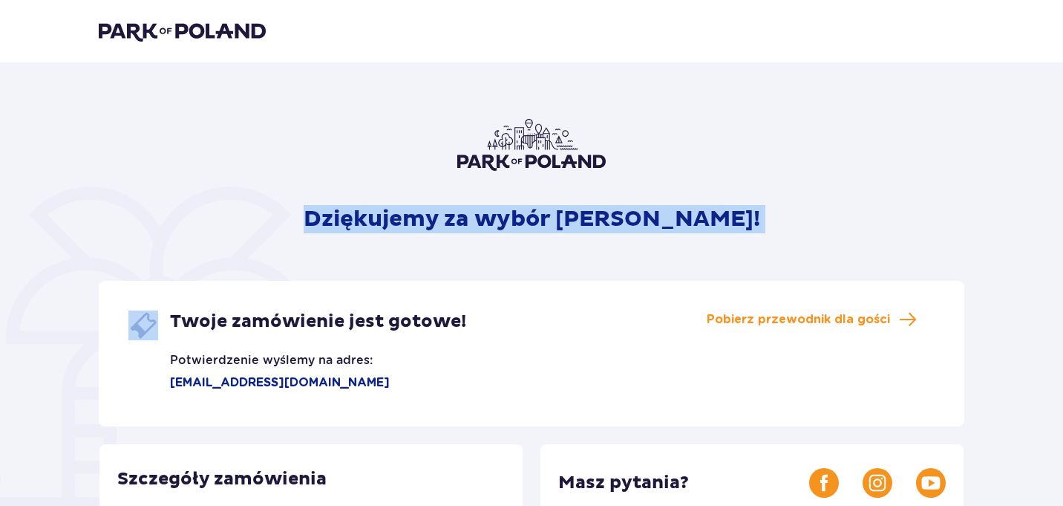
click at [760, 224] on div "Dziękujemy za wybór [PERSON_NAME]! Twoje zamówienie jest gotowe! Potwierdzenie …" at bounding box center [532, 503] width 866 height 769
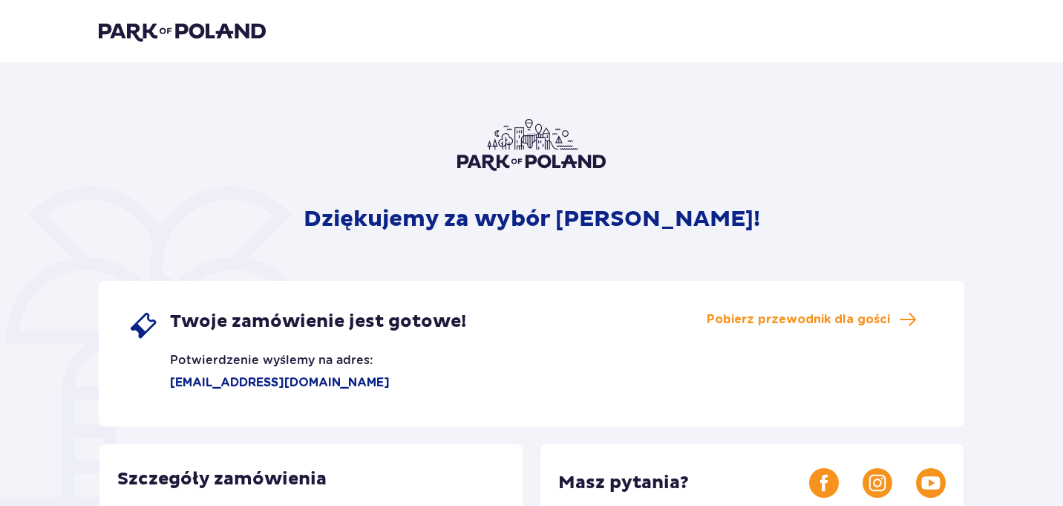
click at [707, 235] on div "Dziękujemy za wybór [PERSON_NAME]! Twoje zamówienie jest gotowe! Potwierdzenie …" at bounding box center [532, 503] width 866 height 769
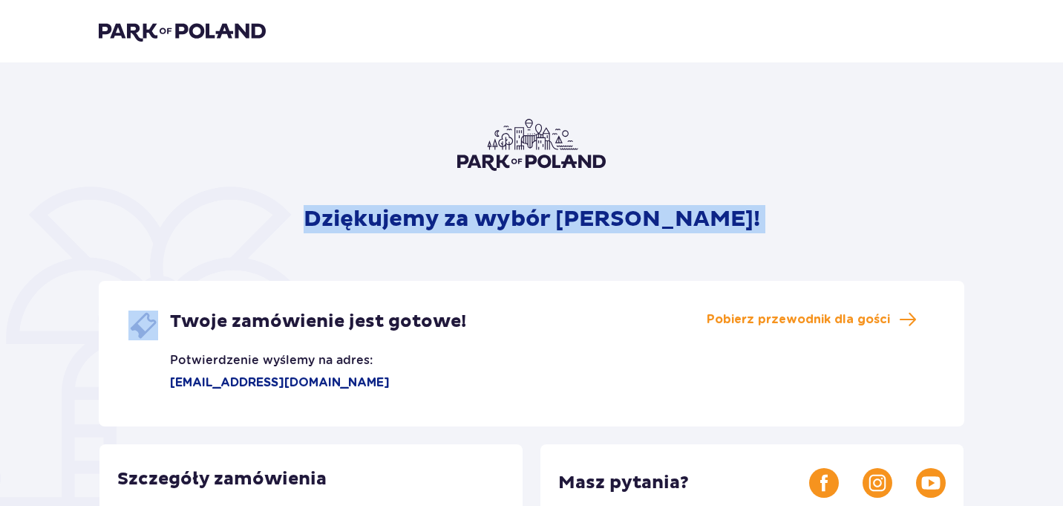
click at [734, 222] on div "Dziękujemy za wybór [PERSON_NAME]! Twoje zamówienie jest gotowe! Potwierdzenie …" at bounding box center [532, 503] width 866 height 769
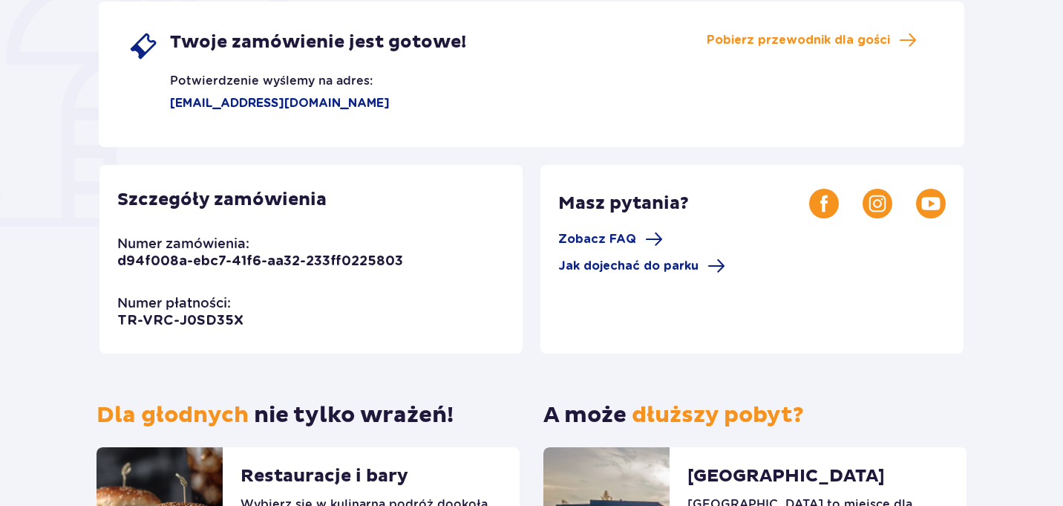
scroll to position [455, 0]
